Goal: Navigation & Orientation: Find specific page/section

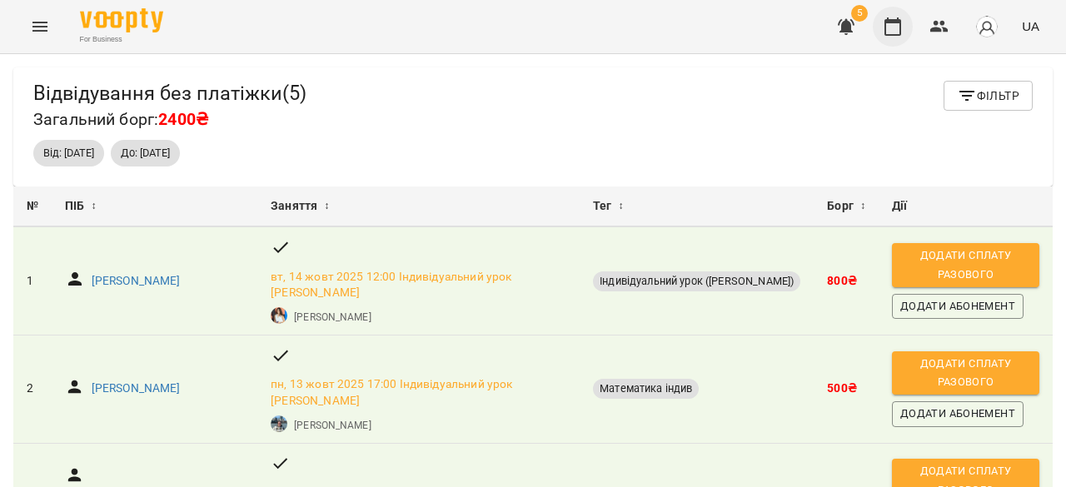
click at [891, 23] on icon "button" at bounding box center [893, 27] width 20 height 20
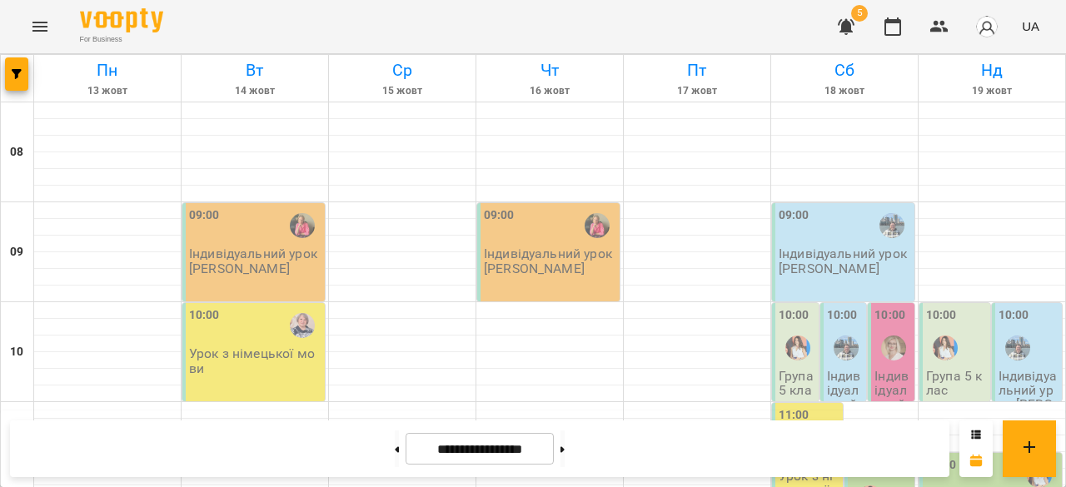
scroll to position [107, 0]
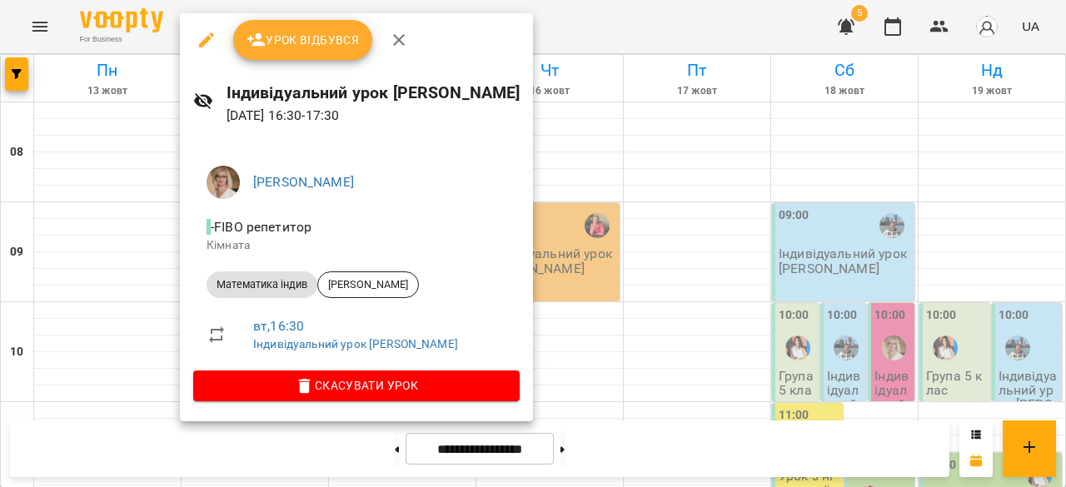
click at [698, 264] on div at bounding box center [533, 243] width 1066 height 487
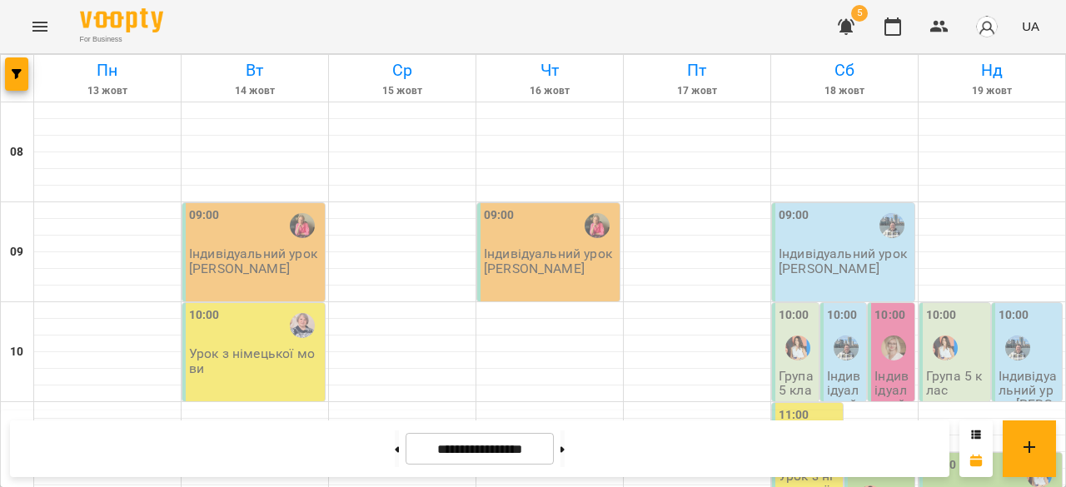
scroll to position [816, 0]
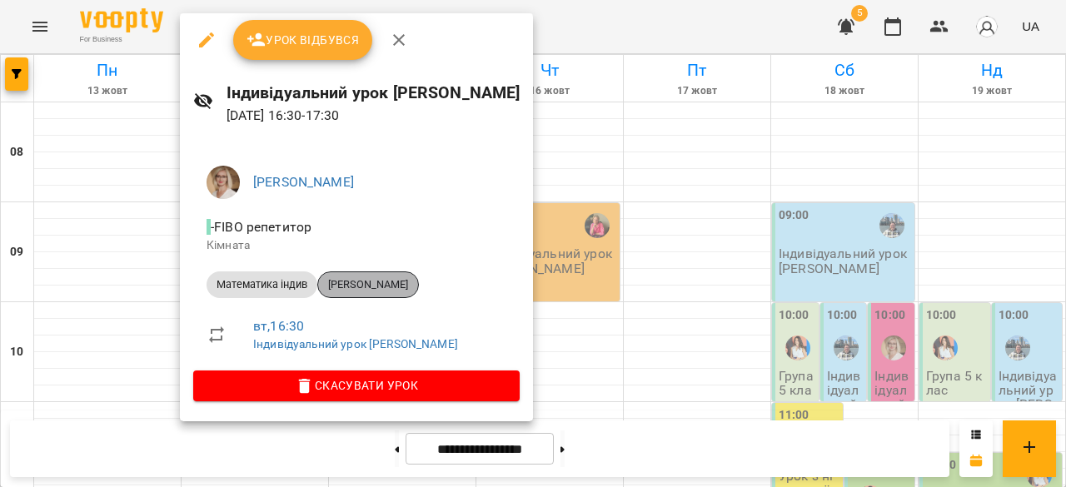
click at [394, 281] on span "Козиряцька Єва" at bounding box center [368, 284] width 100 height 15
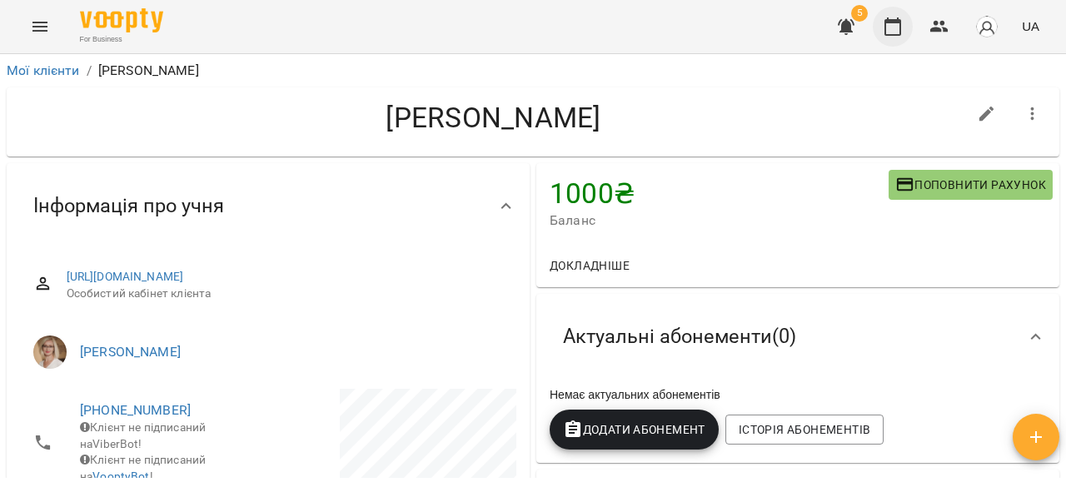
click at [906, 22] on button "button" at bounding box center [893, 27] width 40 height 40
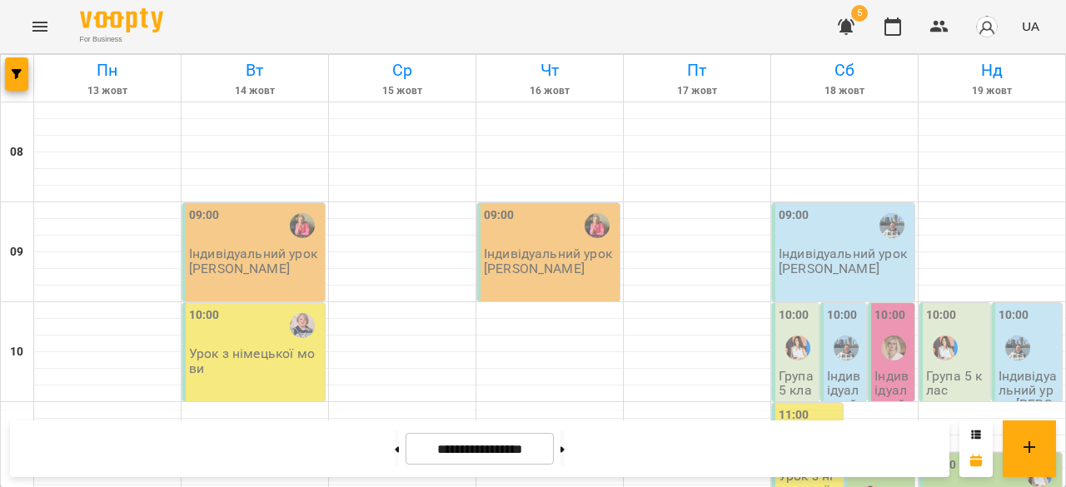
scroll to position [845, 0]
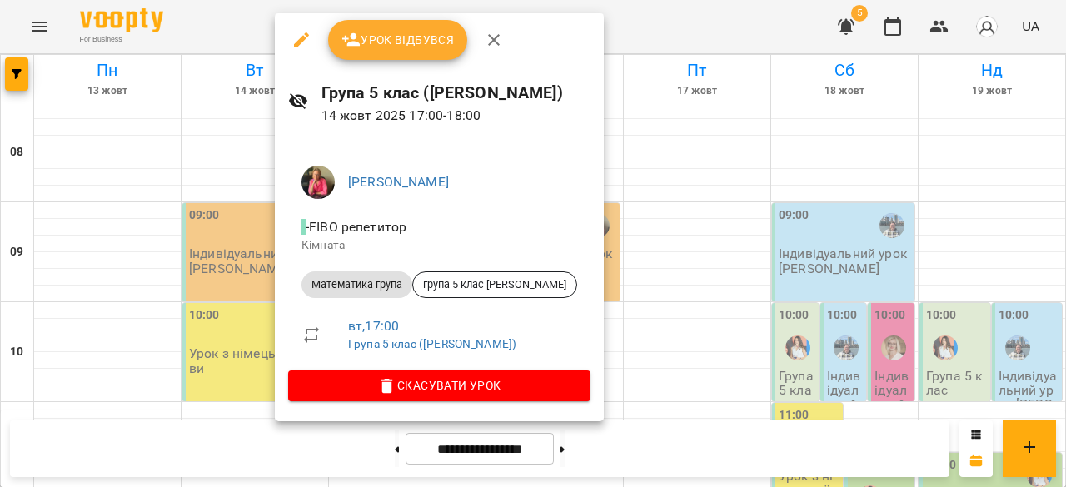
click at [716, 288] on div at bounding box center [533, 243] width 1066 height 487
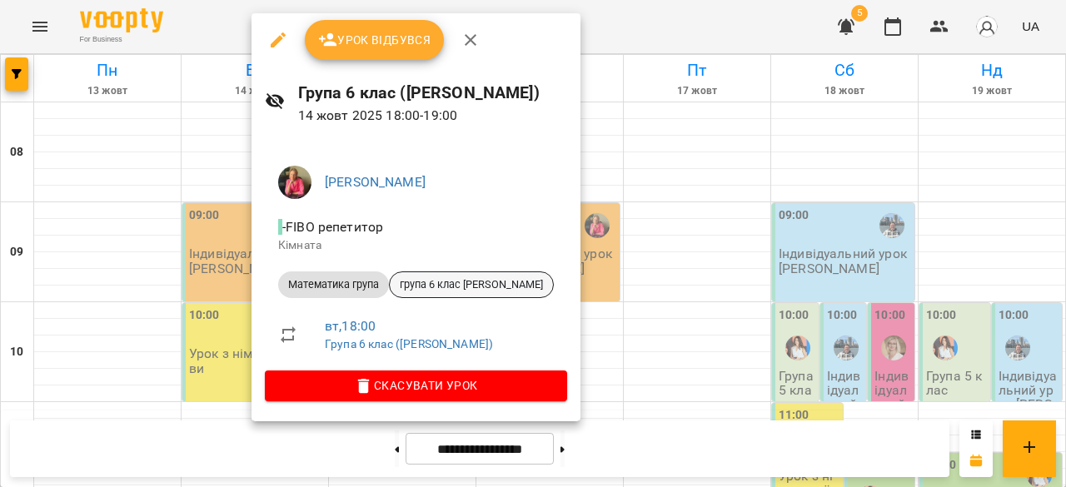
click at [454, 284] on span "група 6 клас Світлана" at bounding box center [471, 284] width 163 height 15
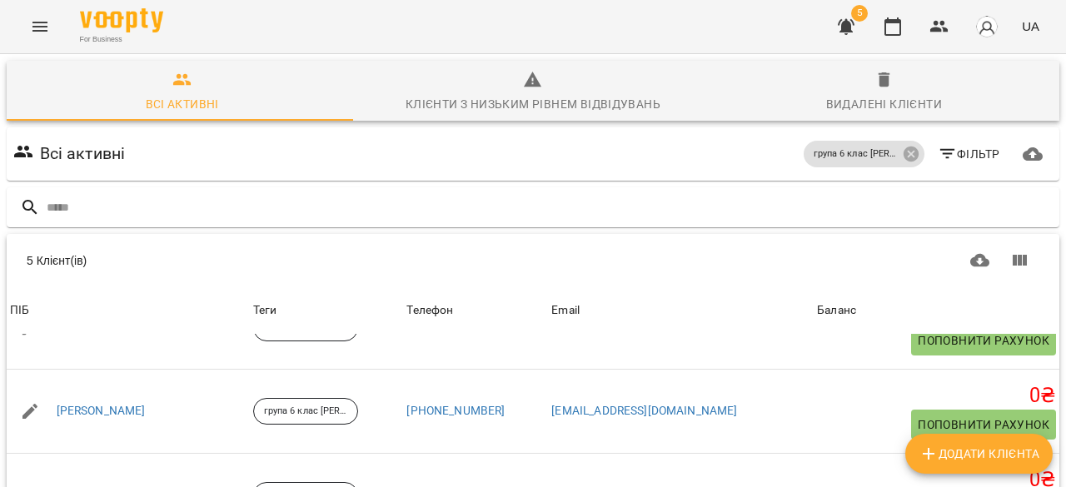
scroll to position [252, 0]
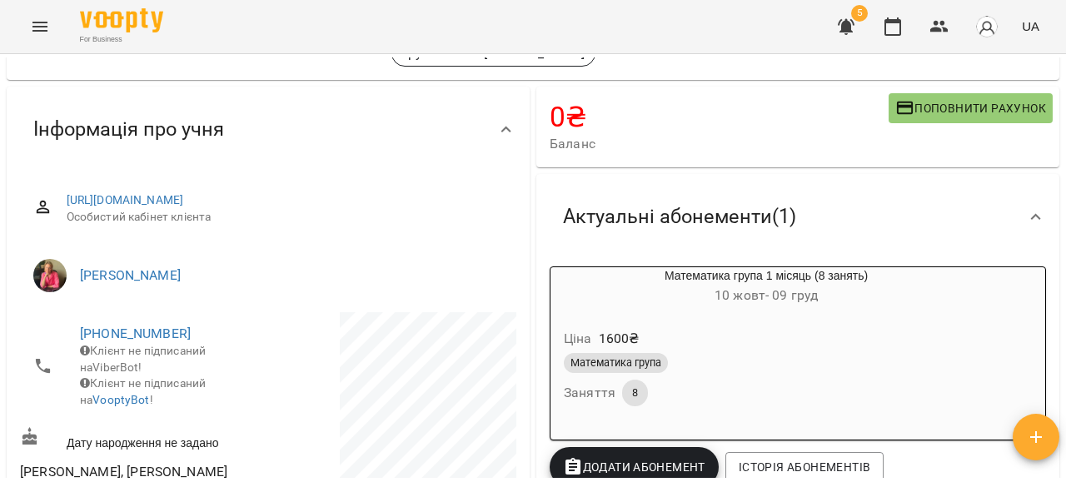
scroll to position [103, 0]
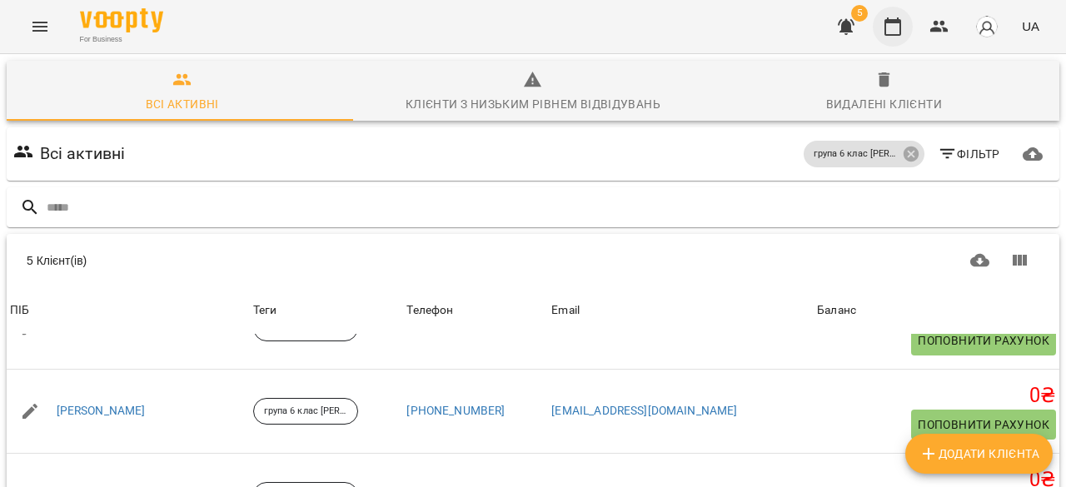
click at [906, 14] on button "button" at bounding box center [893, 27] width 40 height 40
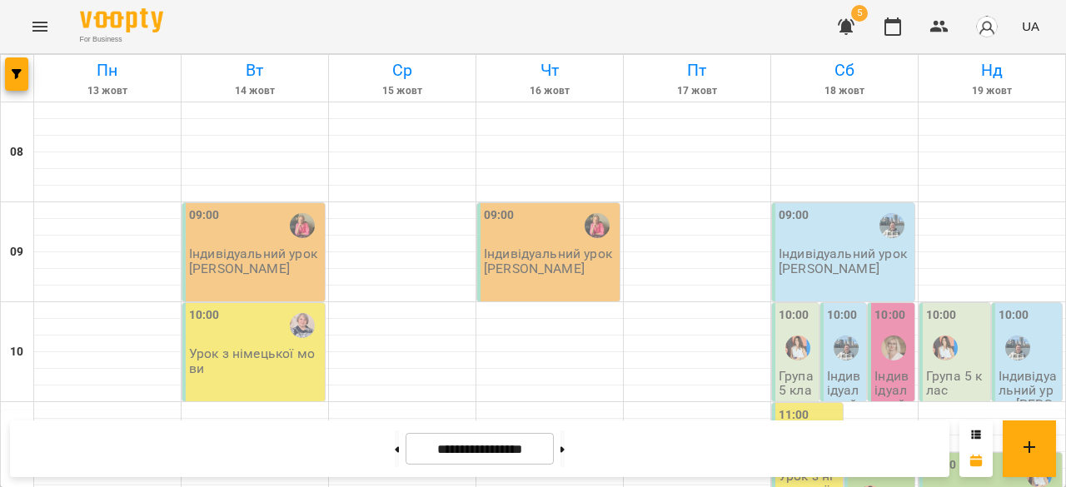
scroll to position [989, 0]
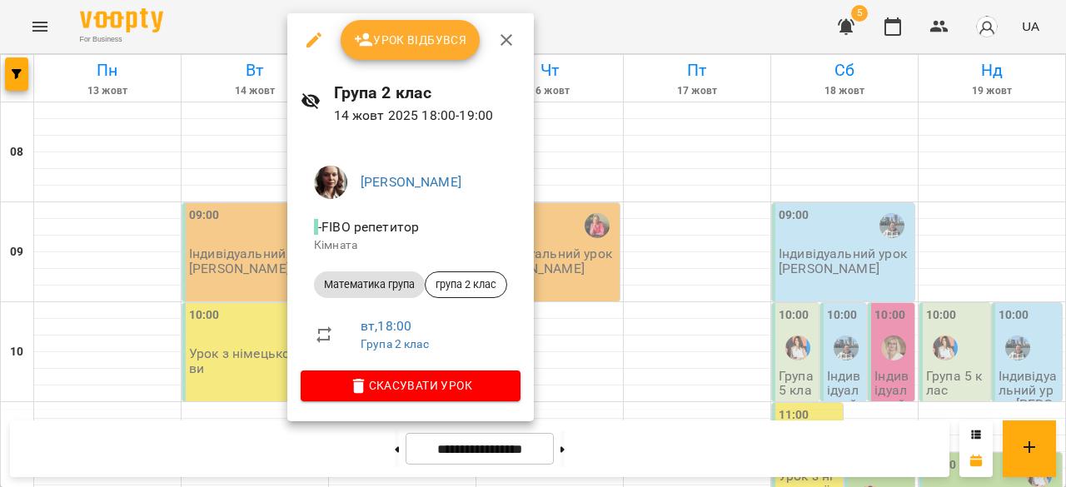
click at [693, 277] on div at bounding box center [533, 243] width 1066 height 487
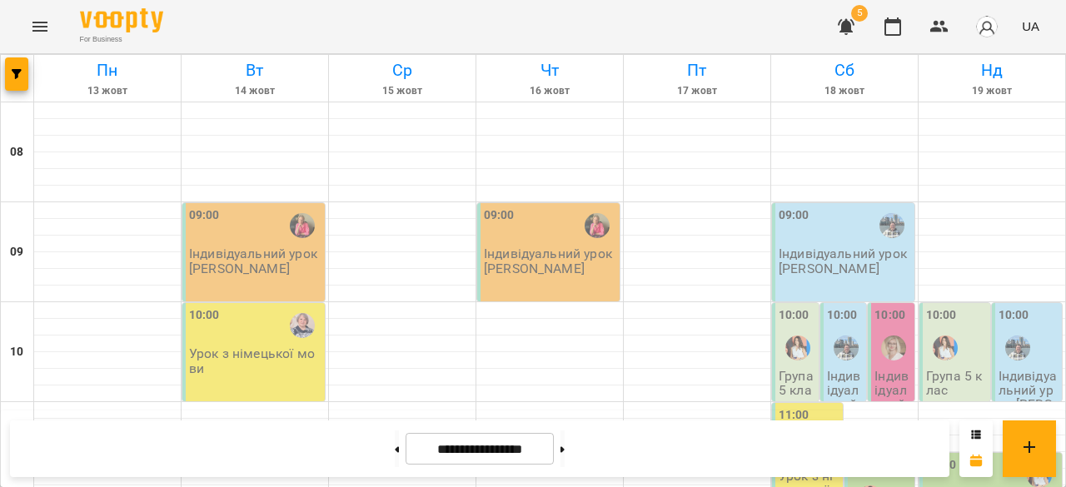
scroll to position [837, 0]
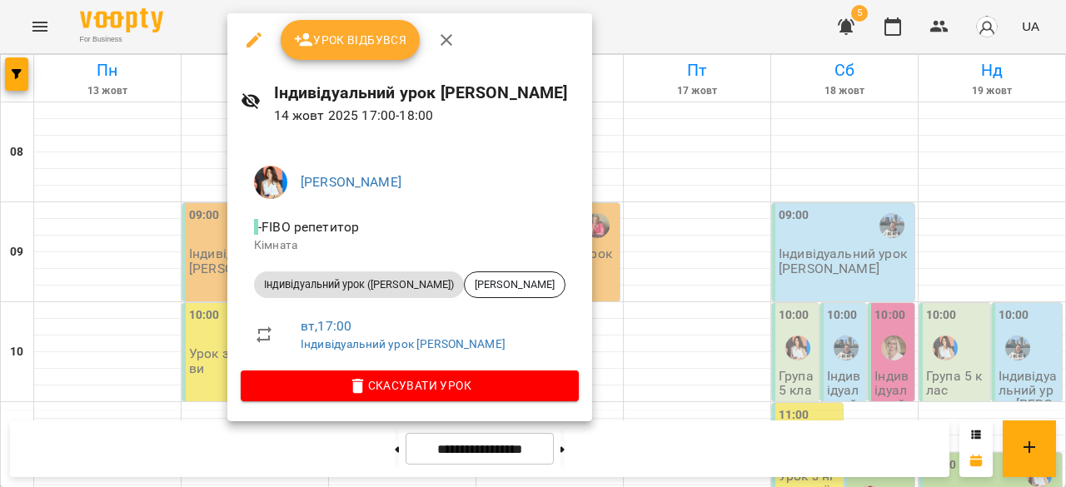
click at [841, 283] on div at bounding box center [533, 243] width 1066 height 487
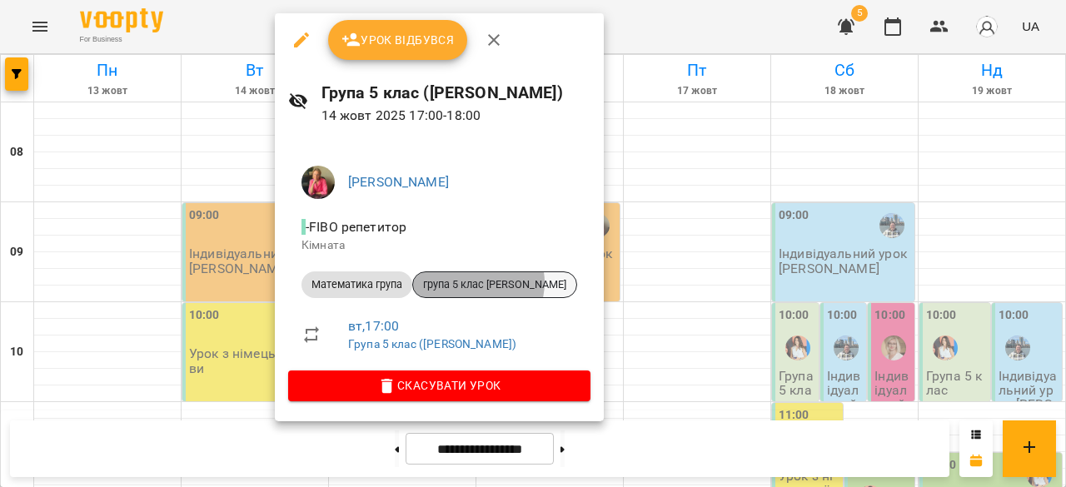
click at [477, 282] on span "група 5 клас Світлана" at bounding box center [494, 284] width 163 height 15
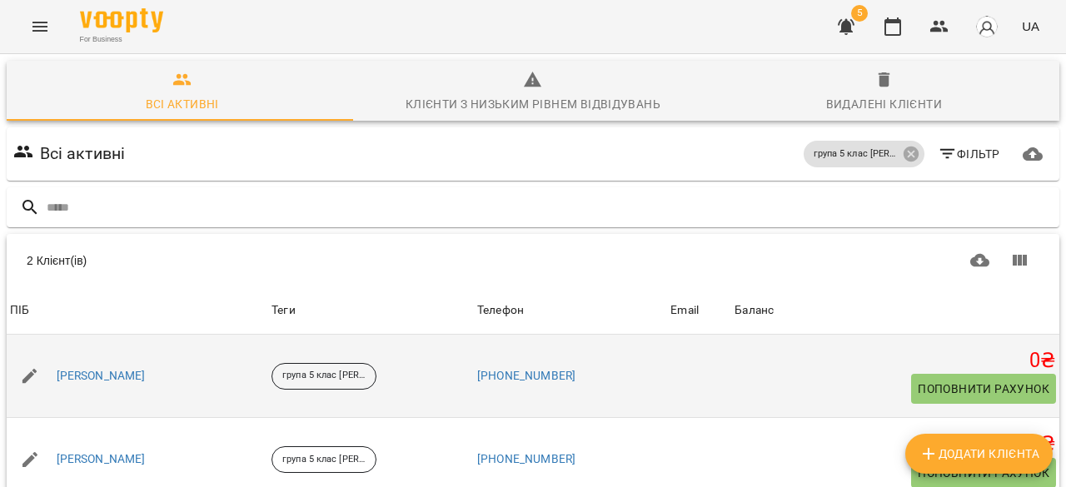
scroll to position [73, 0]
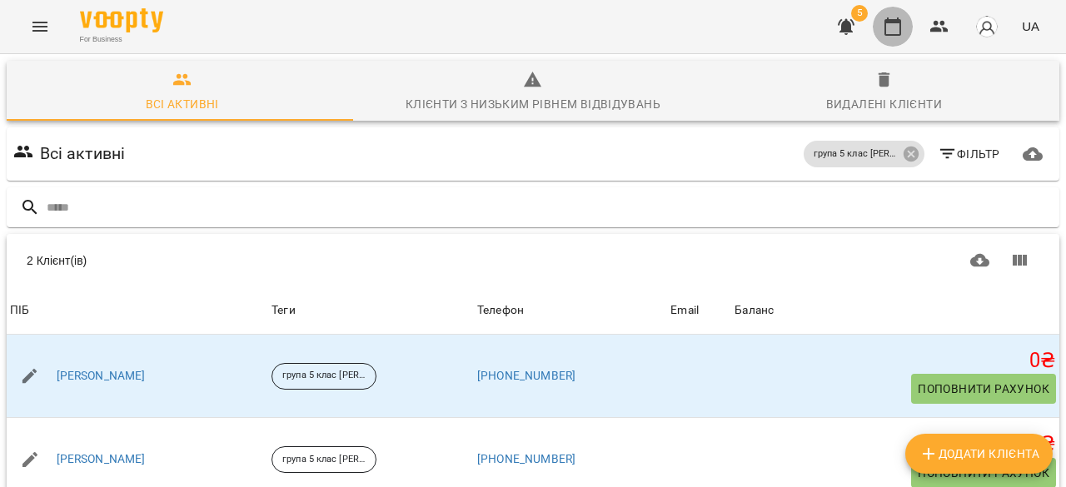
click at [888, 23] on icon "button" at bounding box center [893, 27] width 20 height 20
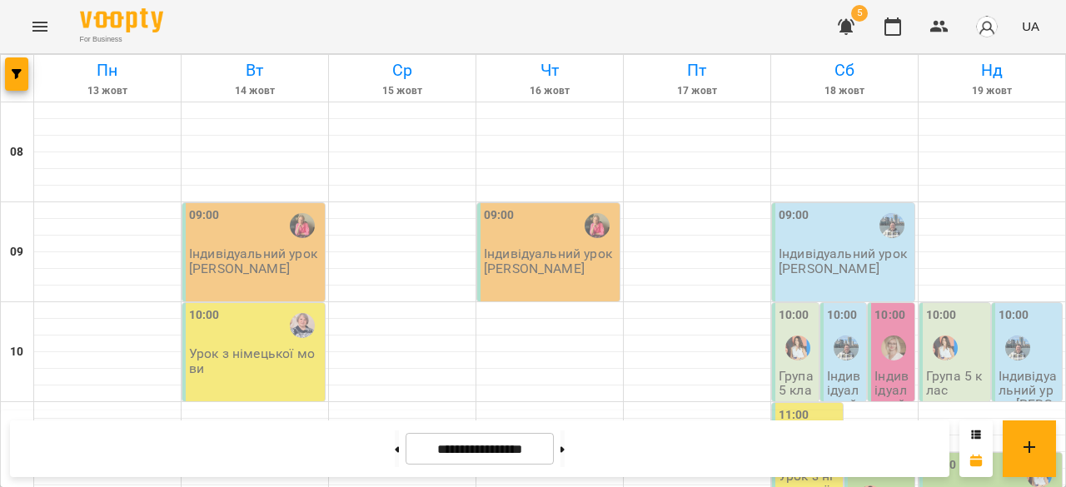
scroll to position [905, 0]
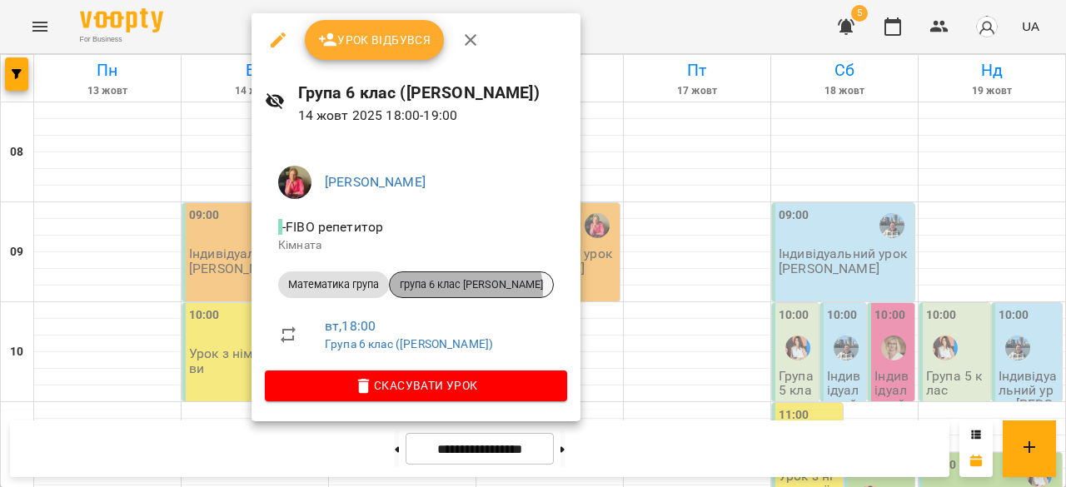
click at [466, 290] on span "група 6 клас Світлана" at bounding box center [471, 284] width 163 height 15
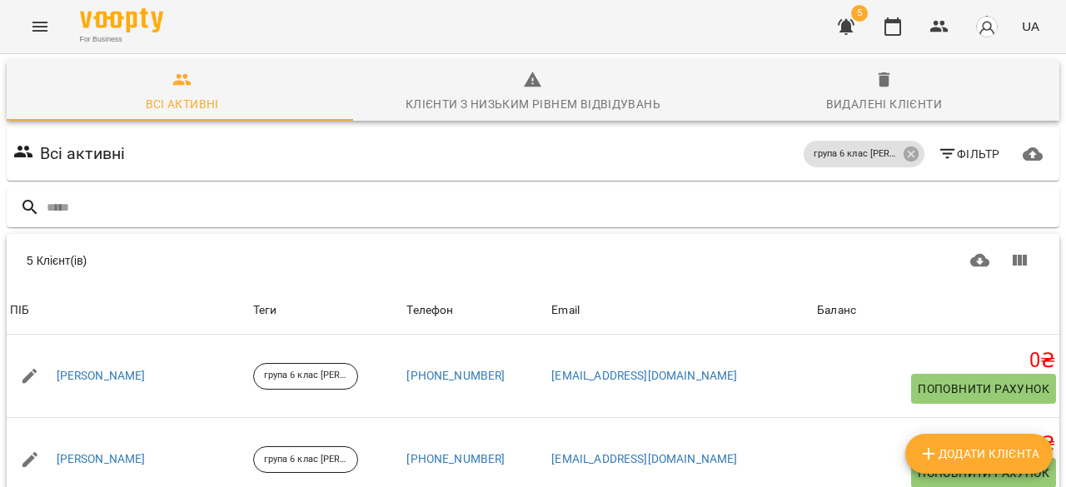
scroll to position [48, 0]
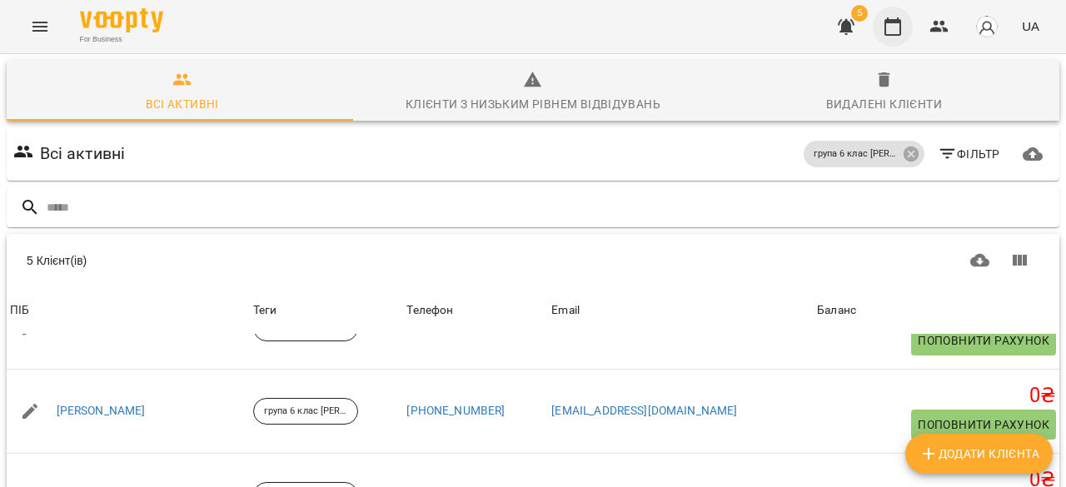
click at [901, 29] on icon "button" at bounding box center [893, 26] width 17 height 18
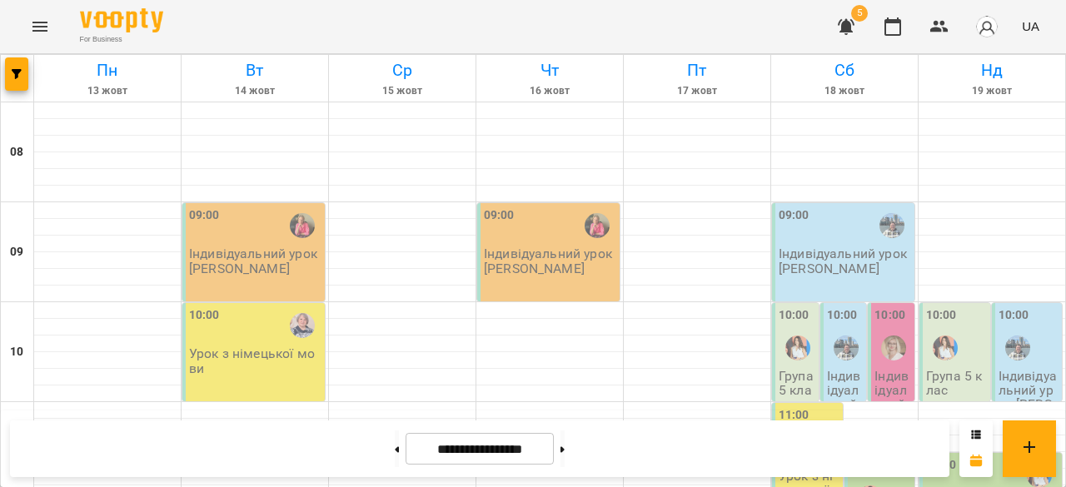
scroll to position [1044, 0]
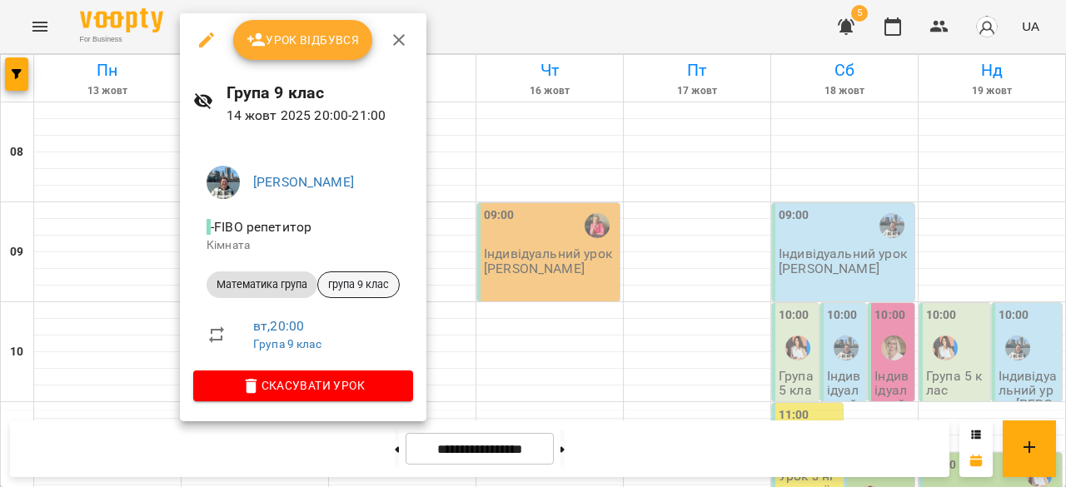
click at [356, 280] on span "група 9 клас" at bounding box center [358, 284] width 81 height 15
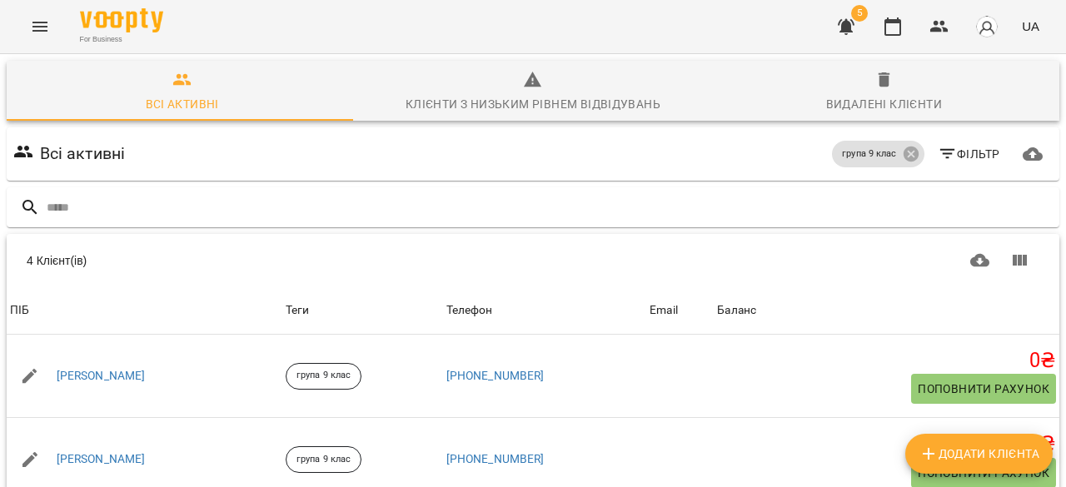
scroll to position [217, 0]
